Goal: Navigation & Orientation: Find specific page/section

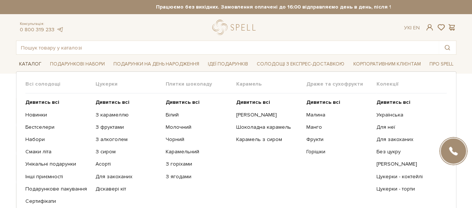
click at [25, 62] on span "Каталог" at bounding box center [30, 65] width 28 height 12
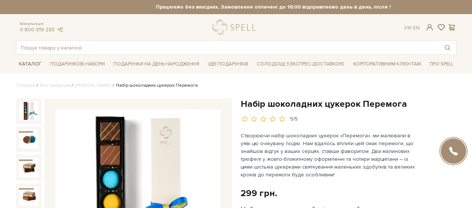
click at [26, 62] on span "Каталог" at bounding box center [30, 65] width 28 height 12
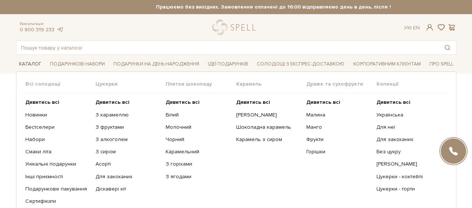
click at [26, 62] on span "Каталог" at bounding box center [30, 65] width 28 height 12
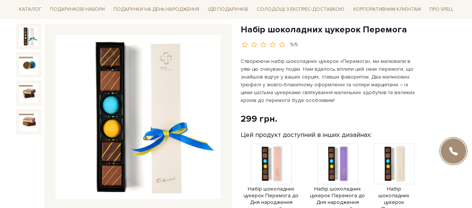
scroll to position [112, 0]
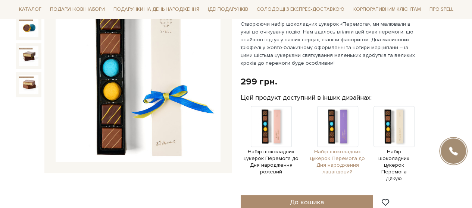
click at [330, 123] on img at bounding box center [337, 126] width 41 height 41
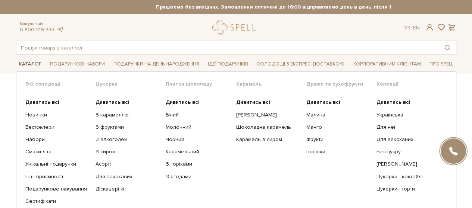
click at [25, 67] on span "Каталог" at bounding box center [30, 65] width 28 height 12
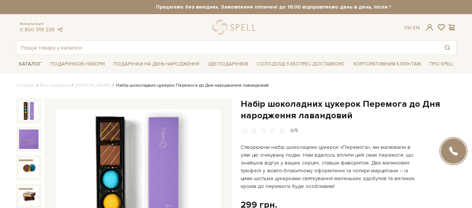
click at [25, 63] on span "Каталог" at bounding box center [30, 65] width 28 height 12
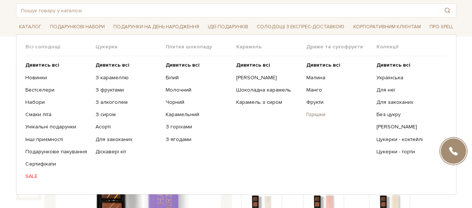
scroll to position [75, 0]
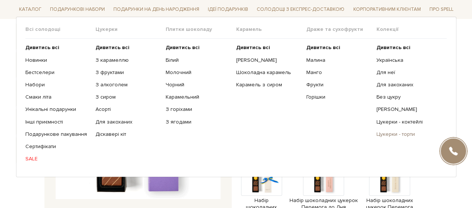
click at [394, 133] on link "Цукерки - торти" at bounding box center [408, 134] width 65 height 7
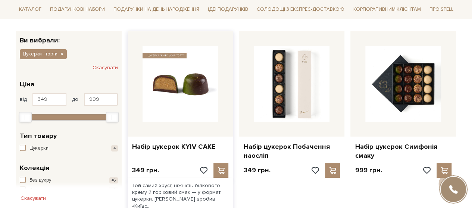
scroll to position [149, 0]
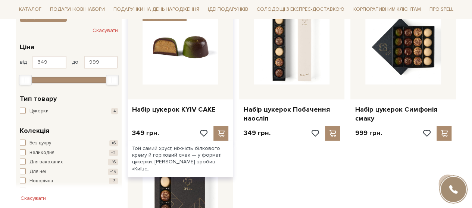
click at [149, 40] on img at bounding box center [180, 47] width 76 height 76
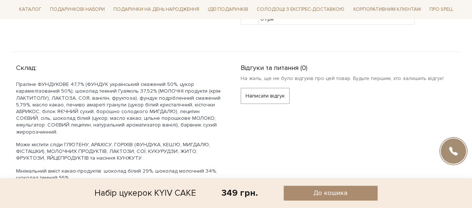
scroll to position [298, 0]
